Goal: Task Accomplishment & Management: Manage account settings

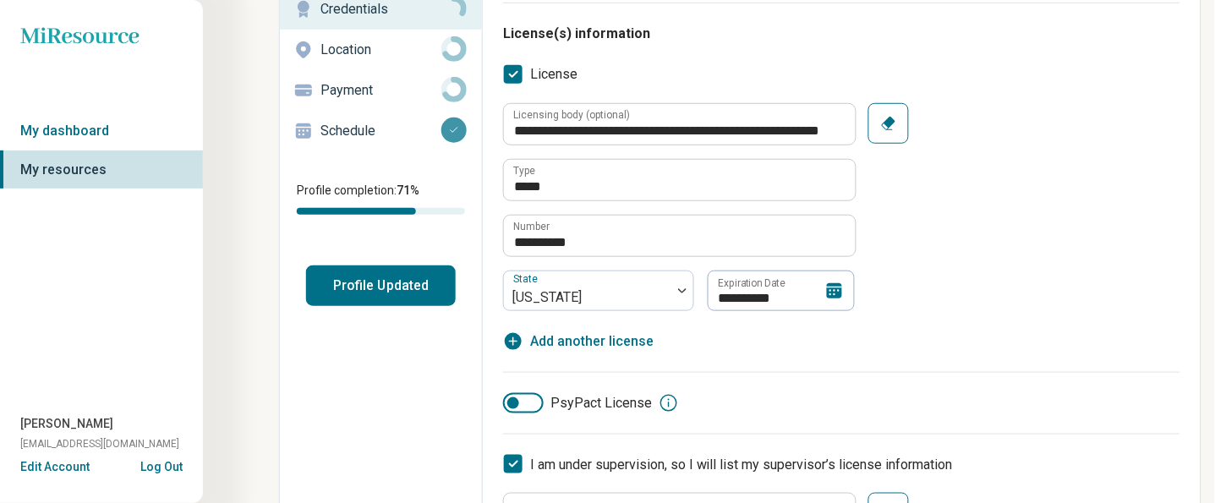
scroll to position [225, 0]
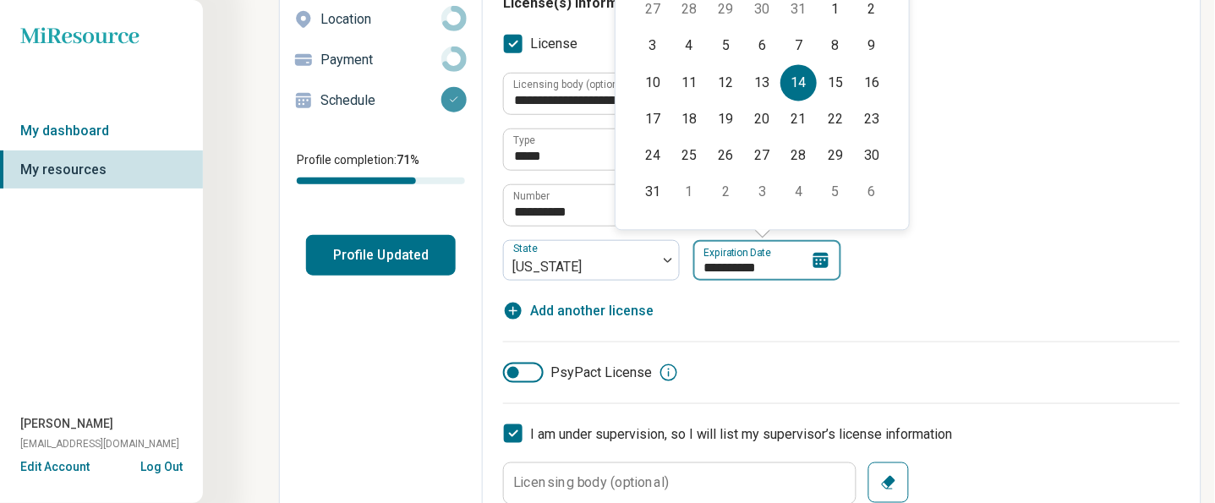
click at [832, 244] on input "**********" at bounding box center [767, 260] width 148 height 41
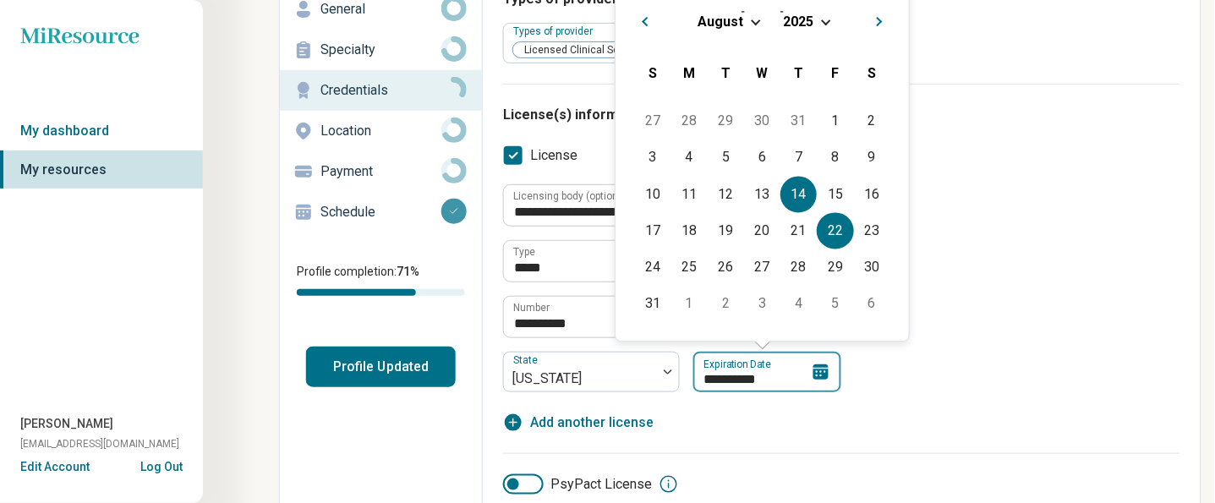
scroll to position [112, 0]
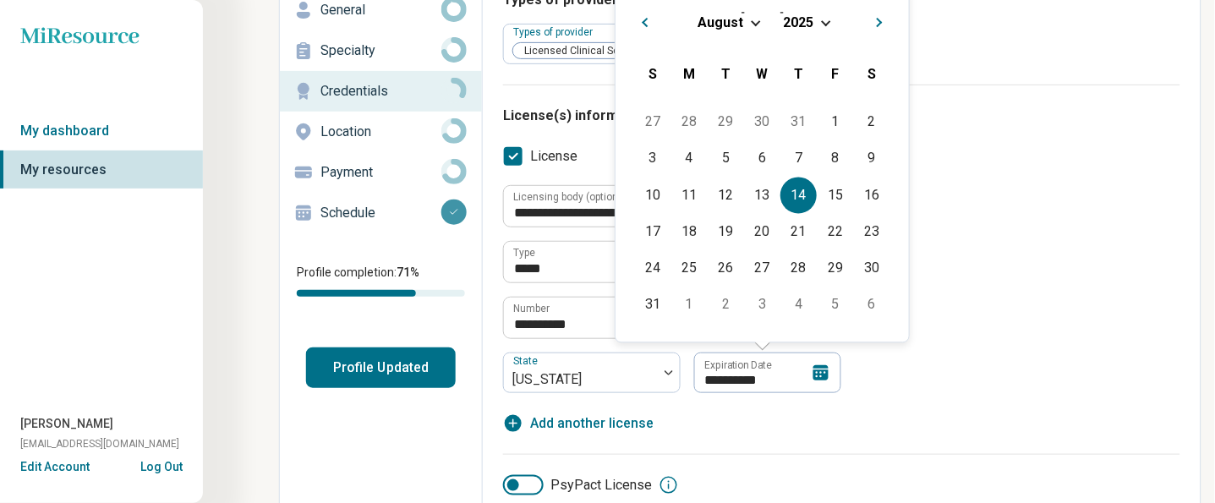
click at [827, 27] on div "[DATE]" at bounding box center [762, 22] width 266 height 18
click at [826, 21] on span "Choose Date" at bounding box center [824, 21] width 9 height 9
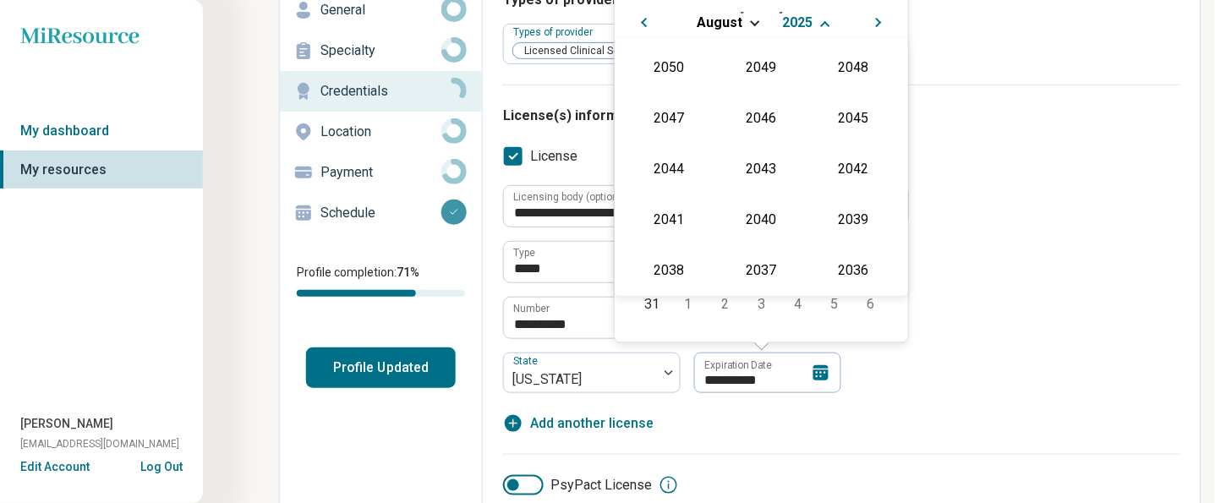
scroll to position [305, 0]
click at [670, 170] on div "2026" at bounding box center [669, 167] width 82 height 30
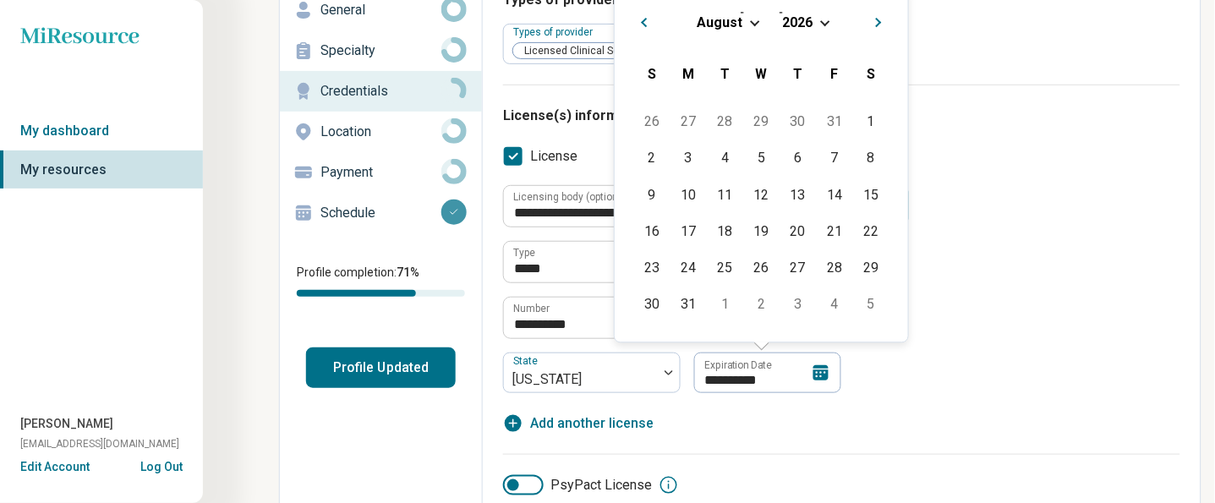
click at [751, 27] on div "[DATE]" at bounding box center [761, 22] width 266 height 18
click at [751, 25] on div "[DATE]" at bounding box center [761, 22] width 266 height 18
click at [757, 19] on div "[DATE]" at bounding box center [761, 22] width 266 height 18
click at [754, 19] on span "Choose Date" at bounding box center [754, 21] width 9 height 9
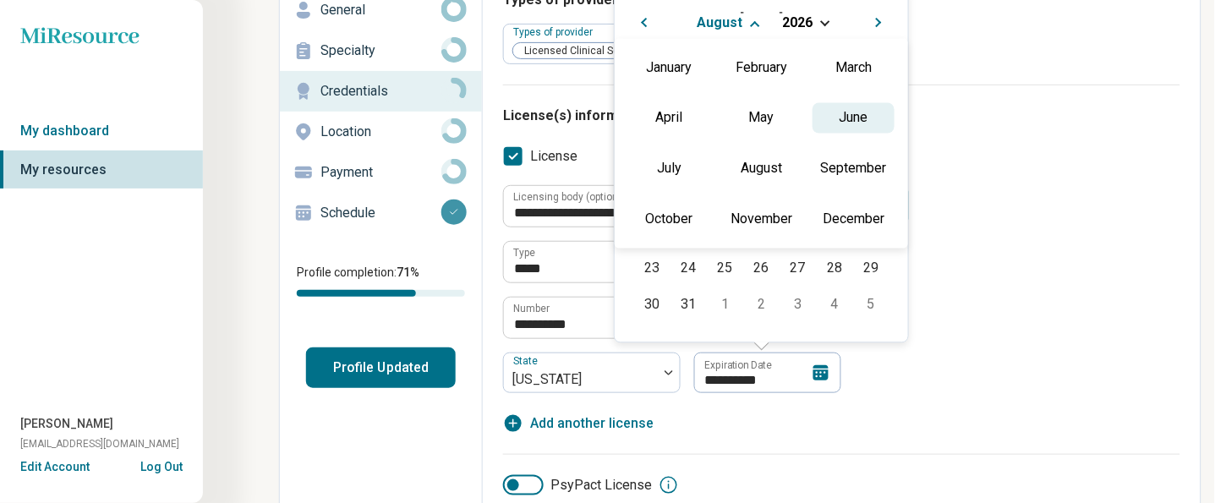
click at [879, 118] on div "June" at bounding box center [853, 117] width 82 height 30
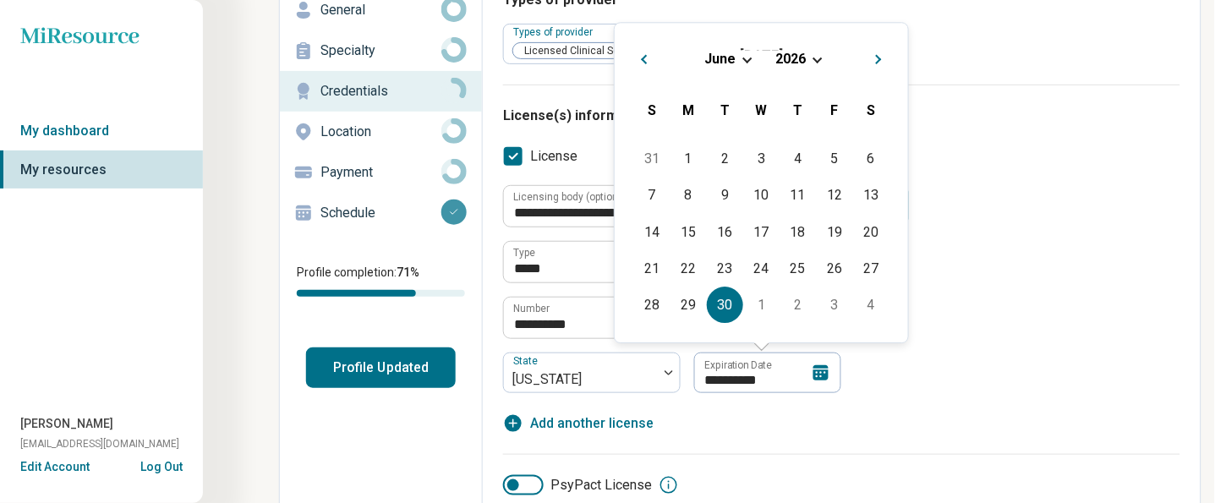
click at [724, 302] on div "30" at bounding box center [725, 305] width 36 height 36
type textarea "*"
type input "**********"
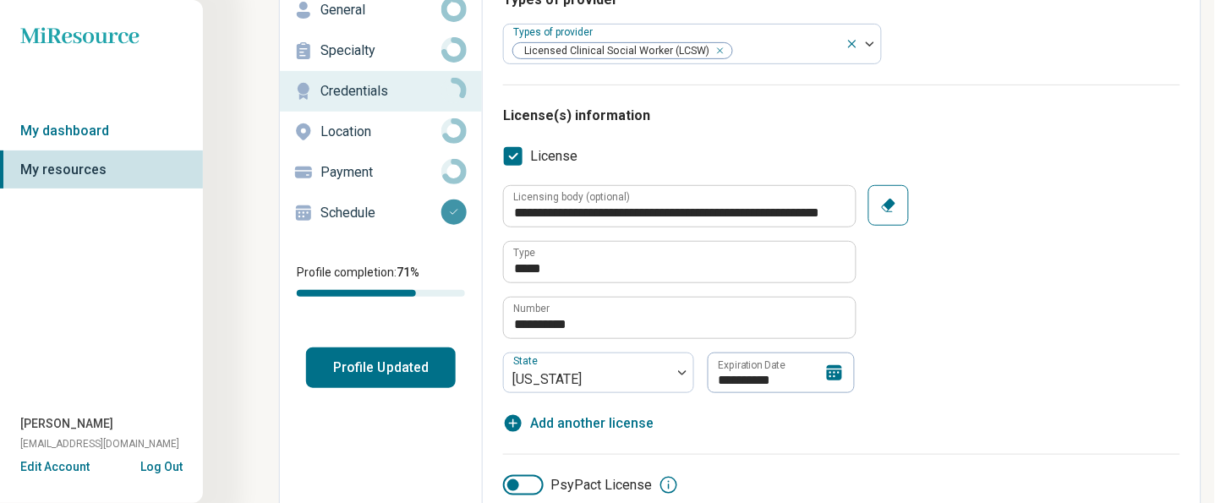
click at [975, 353] on div "**********" at bounding box center [841, 289] width 677 height 208
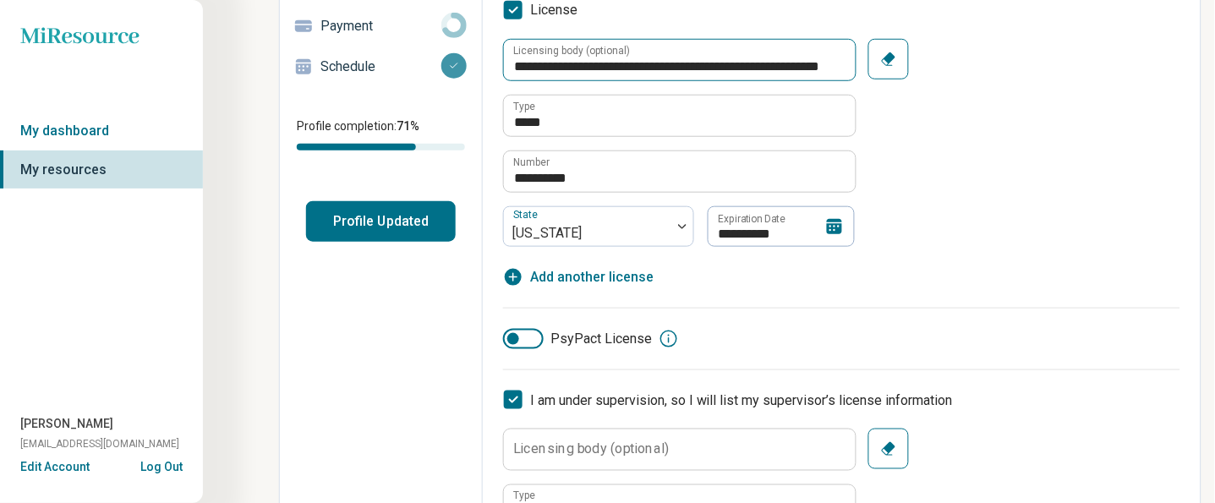
scroll to position [0, 0]
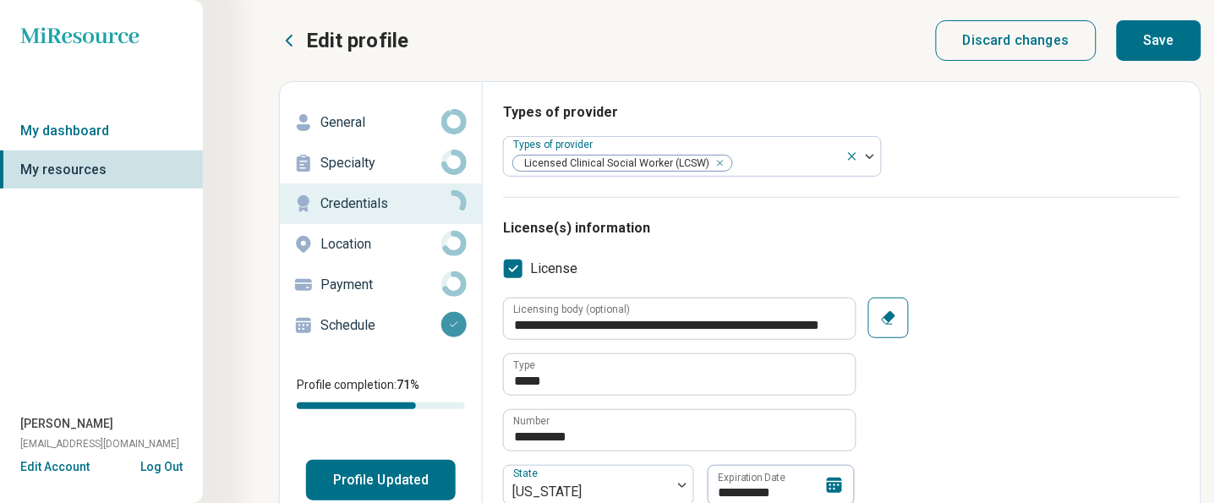
click at [1147, 37] on button "Save" at bounding box center [1159, 40] width 85 height 41
click at [437, 478] on button "Profile Updated" at bounding box center [381, 480] width 150 height 41
type textarea "*"
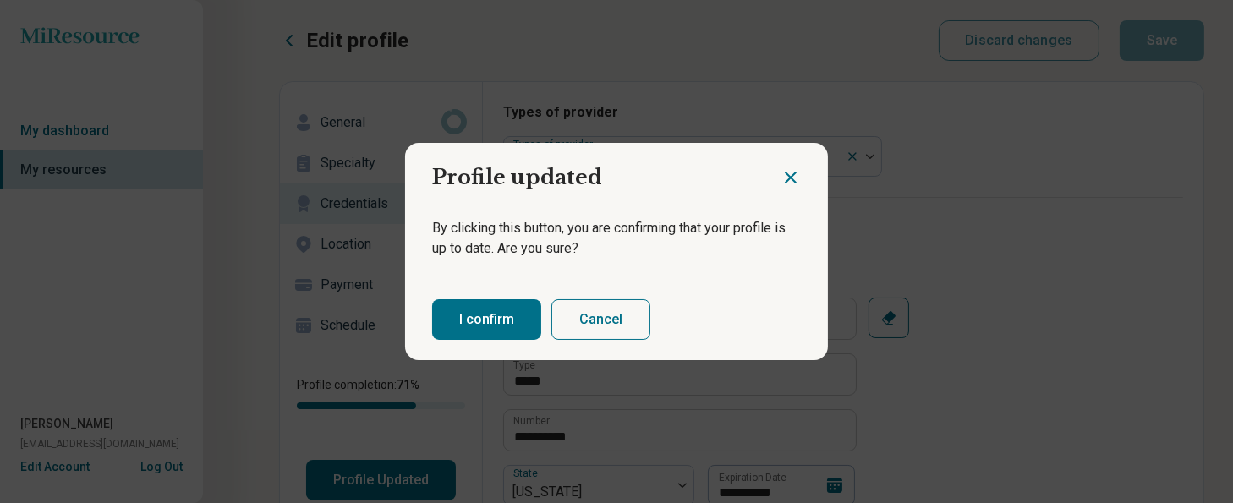
click at [496, 320] on button "I confirm" at bounding box center [486, 319] width 109 height 41
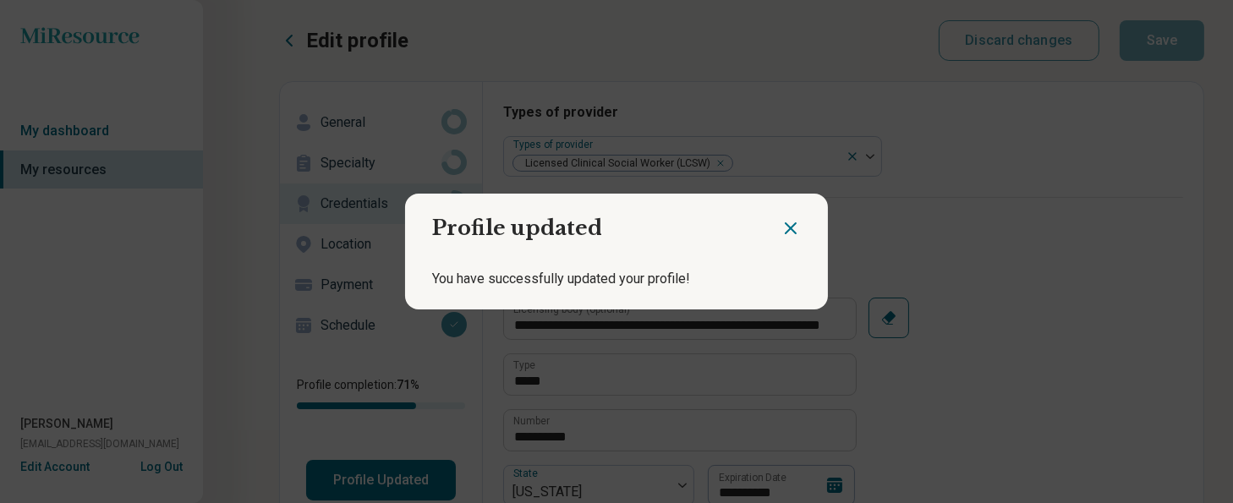
click at [780, 227] on icon "Close dialog" at bounding box center [790, 228] width 20 height 20
